Goal: Navigation & Orientation: Find specific page/section

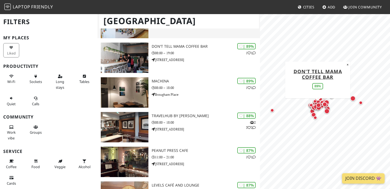
scroll to position [74, 0]
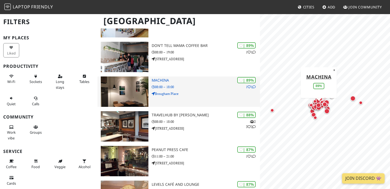
click at [207, 91] on p "Brougham Place" at bounding box center [206, 93] width 108 height 5
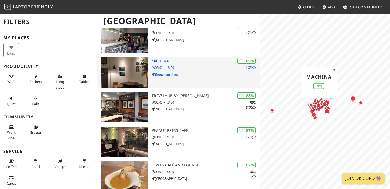
scroll to position [93, 0]
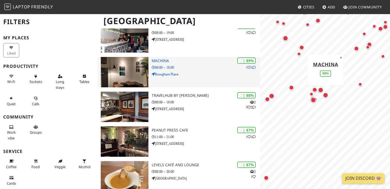
click at [188, 72] on p "Brougham Place" at bounding box center [206, 73] width 108 height 5
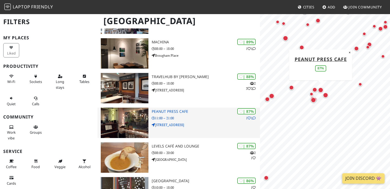
scroll to position [113, 0]
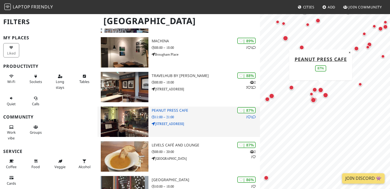
click at [209, 118] on p "11:00 – 21:00" at bounding box center [206, 116] width 108 height 5
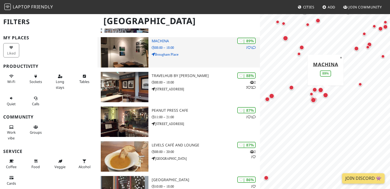
click at [192, 58] on div "| 89% 1 1 Machina 08:00 – 18:00 Brougham Place" at bounding box center [206, 52] width 108 height 30
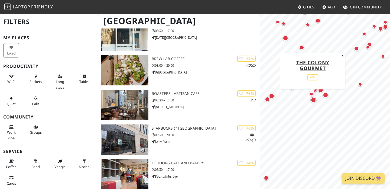
scroll to position [649, 0]
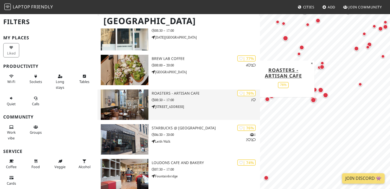
click at [204, 104] on p "58 Dalry Road" at bounding box center [206, 106] width 108 height 5
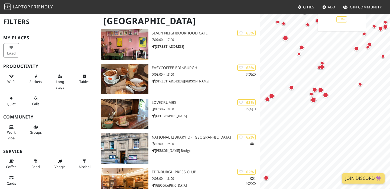
scroll to position [1015, 0]
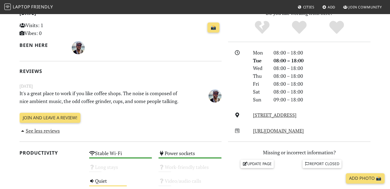
scroll to position [131, 0]
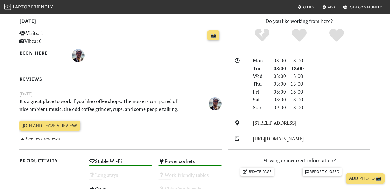
scroll to position [120, 0]
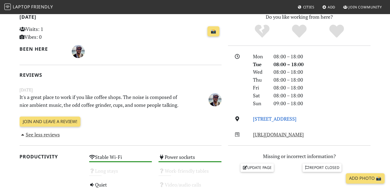
click at [283, 119] on link "Brougham Place, EH3 9HW, Edinburgh" at bounding box center [275, 118] width 44 height 6
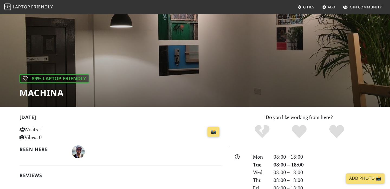
scroll to position [0, 0]
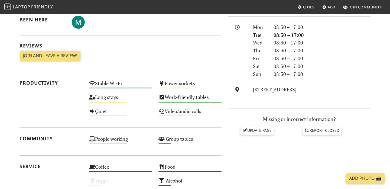
scroll to position [151, 0]
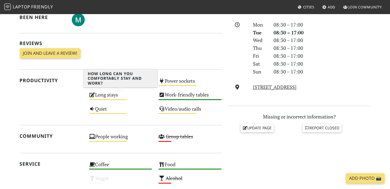
click at [99, 94] on div "Long stays Medium" at bounding box center [121, 97] width 70 height 14
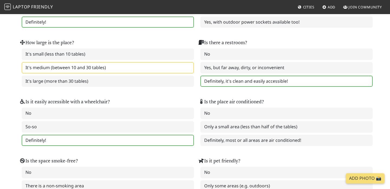
scroll to position [598, 0]
